Goal: Information Seeking & Learning: Learn about a topic

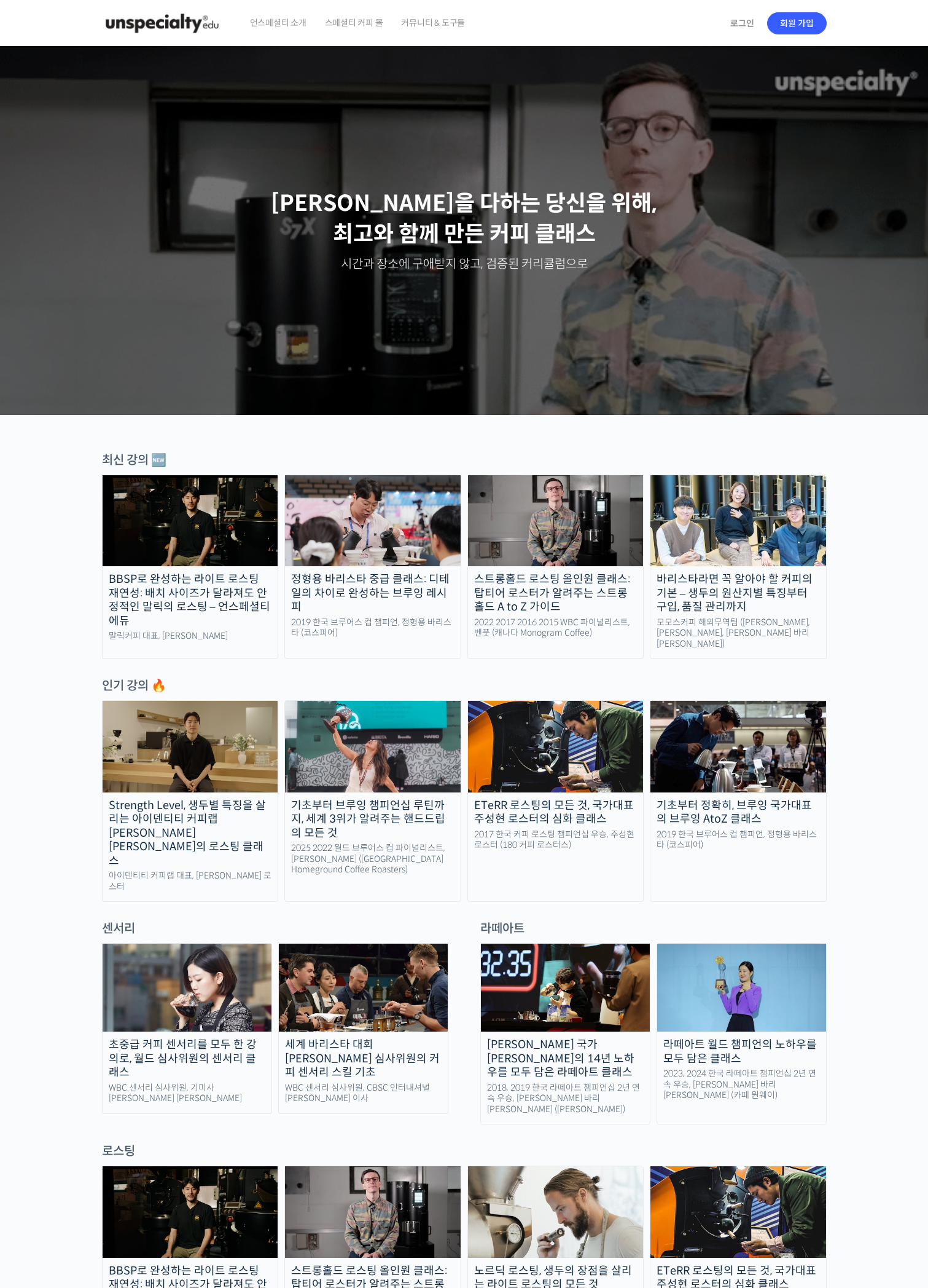
click at [698, 505] on img at bounding box center [738, 521] width 176 height 91
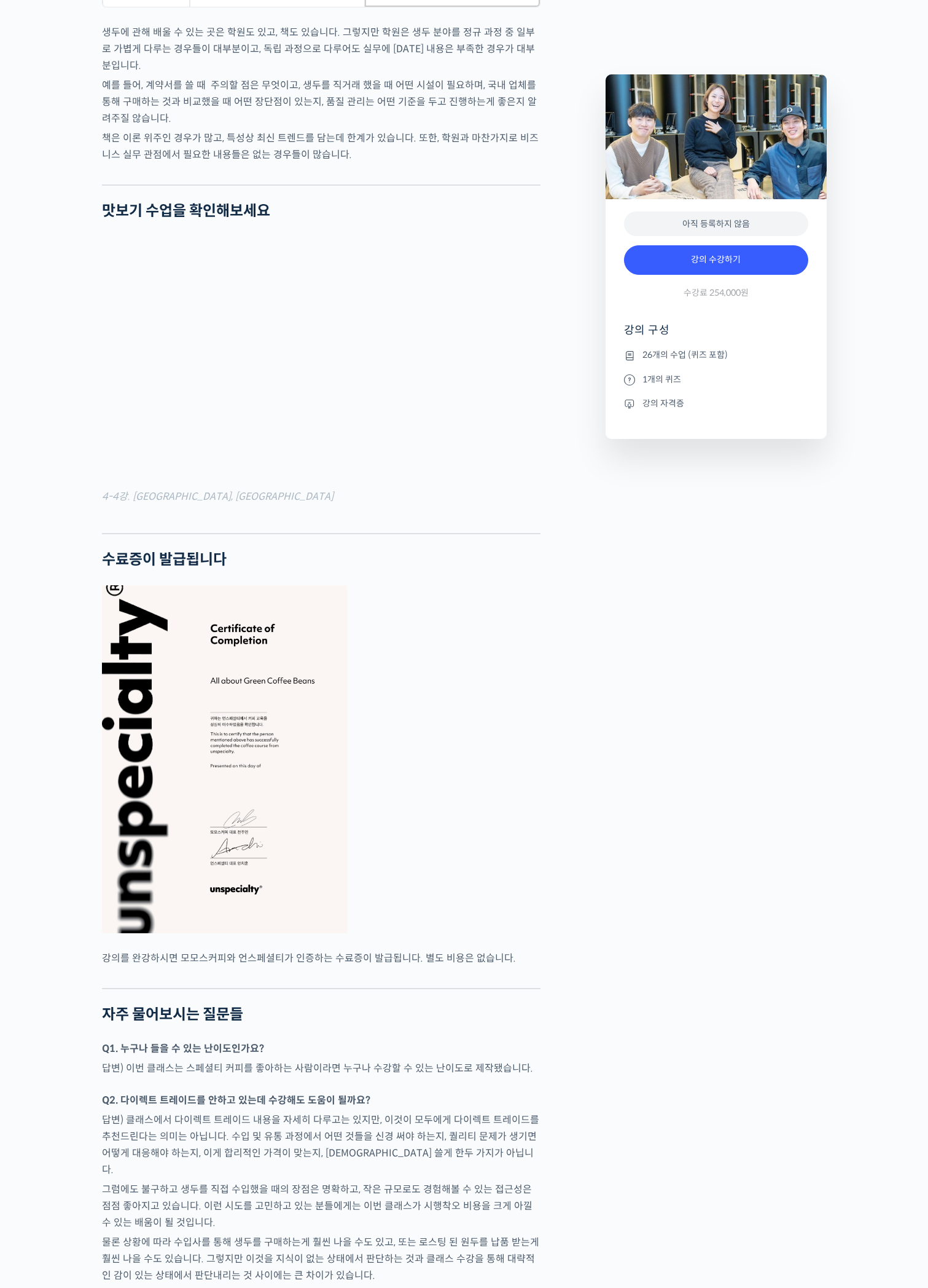
scroll to position [4778, 0]
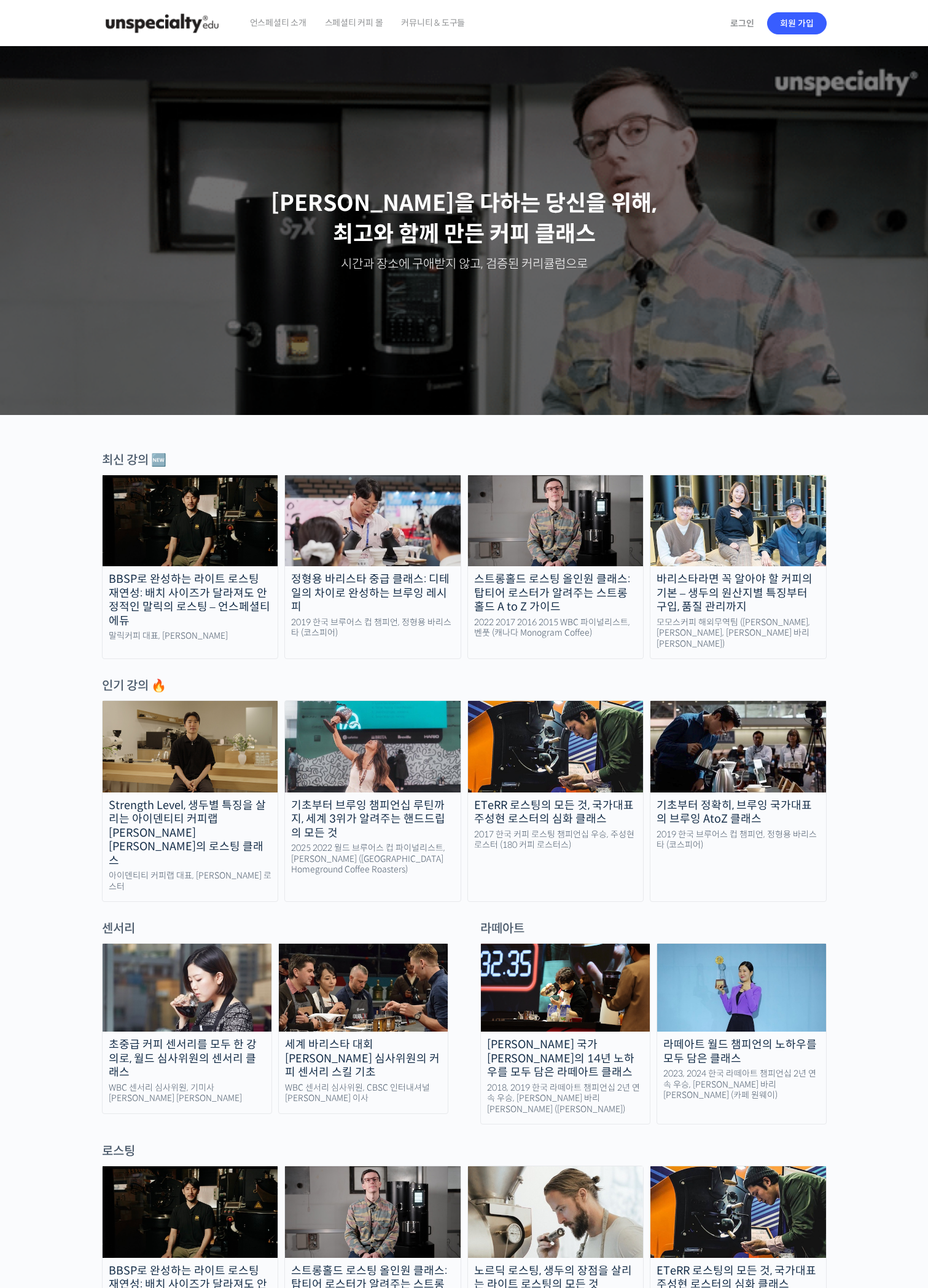
click at [729, 776] on img at bounding box center [738, 746] width 176 height 91
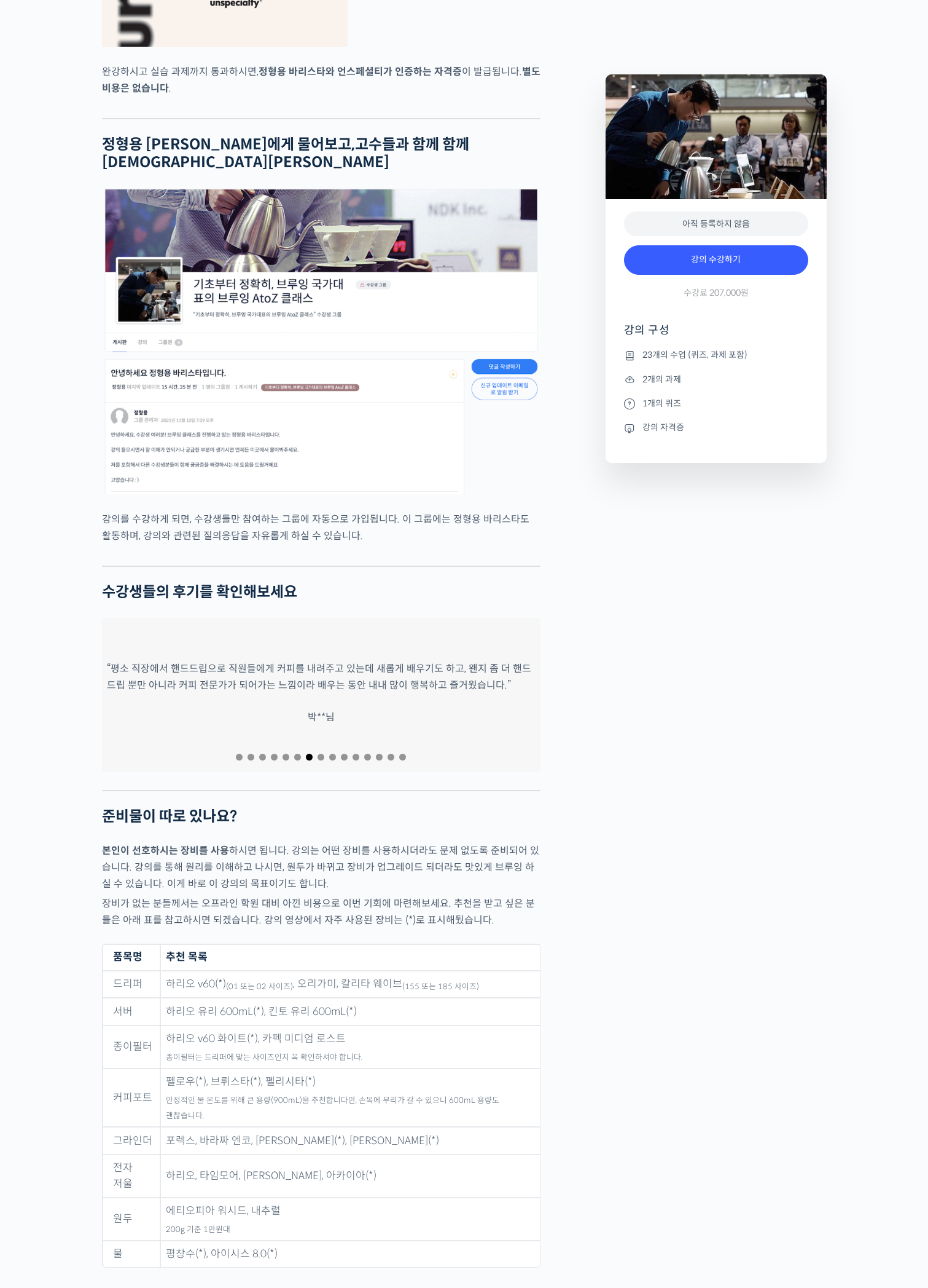
scroll to position [5037, 0]
